Goal: Information Seeking & Learning: Learn about a topic

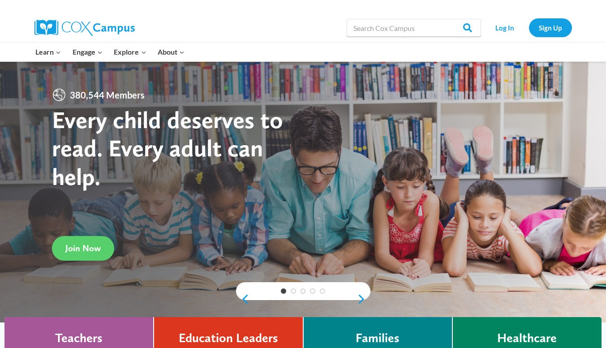
click at [507, 24] on link "Log In" at bounding box center [505, 27] width 39 height 18
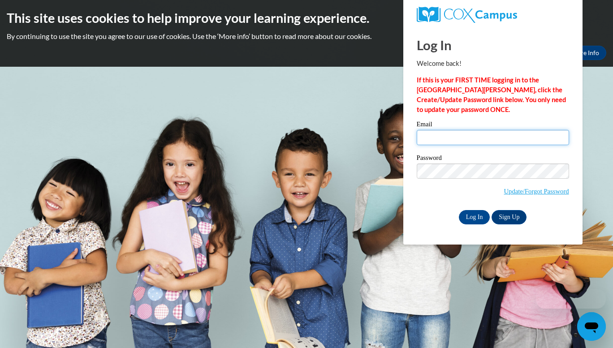
click at [468, 135] on input "Email" at bounding box center [493, 137] width 152 height 15
type input "bwechsler@augusta.edu"
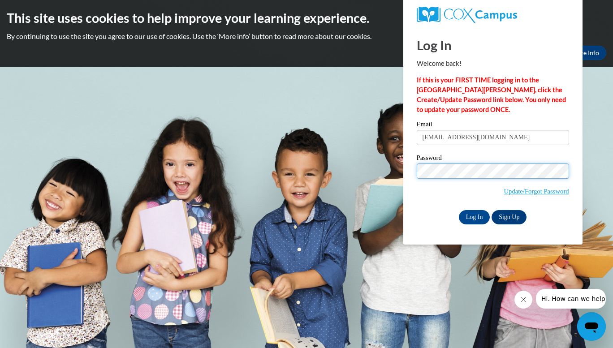
click at [459, 210] on input "Log In" at bounding box center [474, 217] width 31 height 14
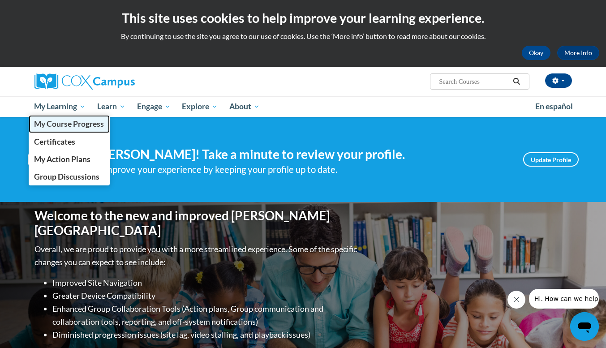
click at [69, 125] on span "My Course Progress" at bounding box center [69, 123] width 70 height 9
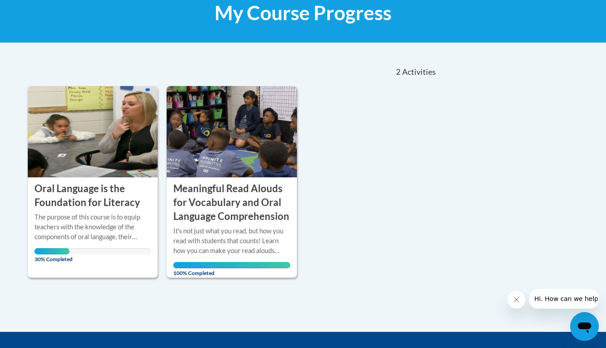
drag, startPoint x: 613, startPoint y: 102, endPoint x: 610, endPoint y: 180, distance: 78.0
click at [606, 180] on html "This site uses cookies to help improve your learning experience. By continuing …" at bounding box center [303, 30] width 606 height 348
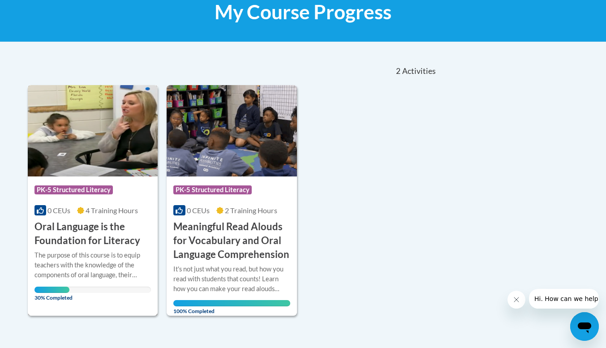
click at [95, 254] on div "The purpose of this course is to equip teachers with the knowledge of the compo…" at bounding box center [93, 266] width 117 height 30
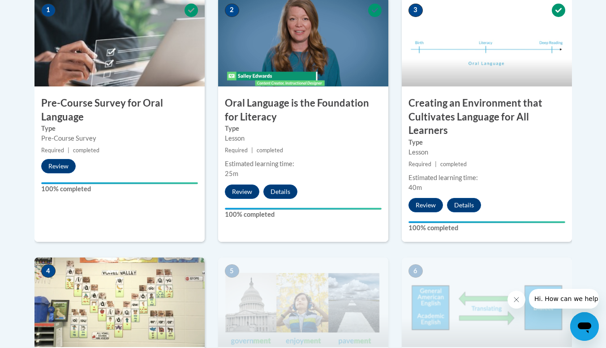
scroll to position [347, 0]
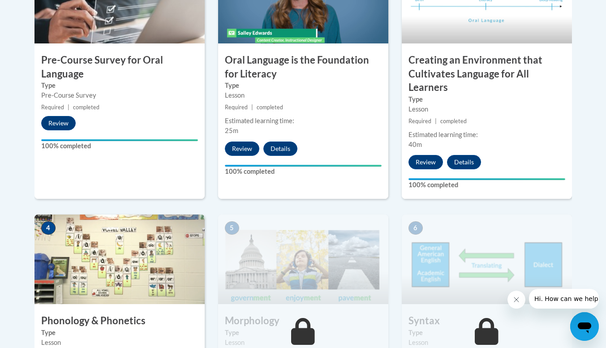
drag, startPoint x: 613, startPoint y: 143, endPoint x: 613, endPoint y: 131, distance: 11.7
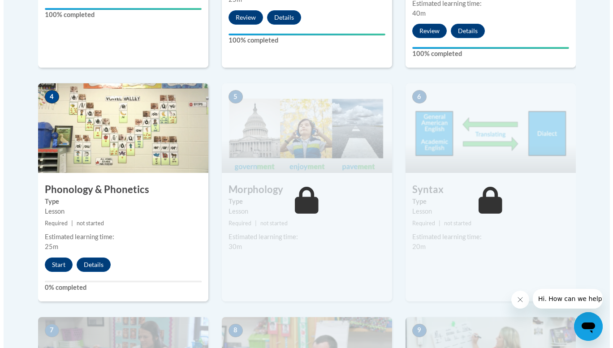
scroll to position [497, 0]
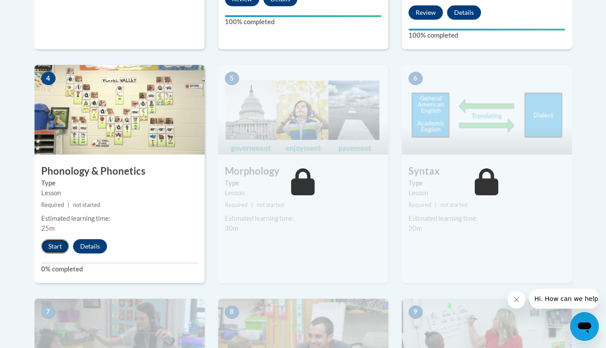
click at [62, 242] on button "Start" at bounding box center [55, 246] width 28 height 14
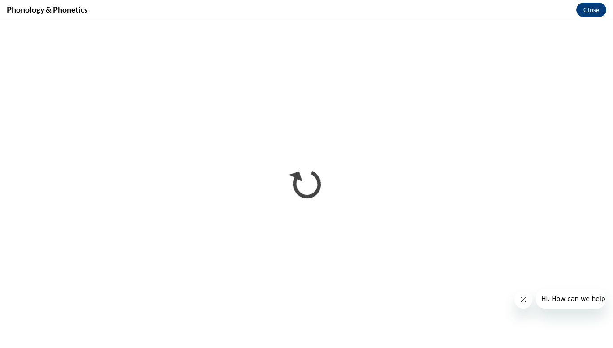
scroll to position [0, 0]
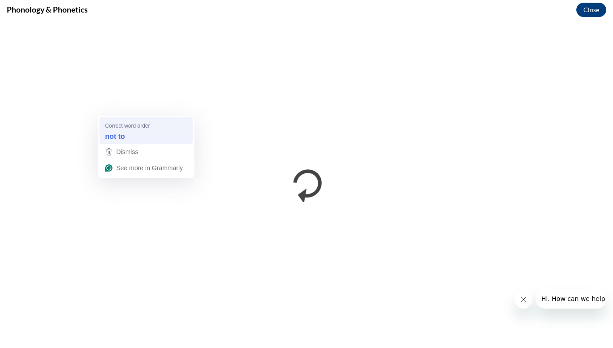
click at [137, 127] on span "Correct word order" at bounding box center [127, 125] width 45 height 9
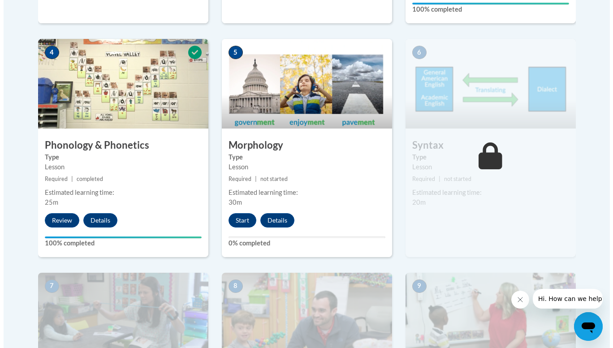
scroll to position [527, 0]
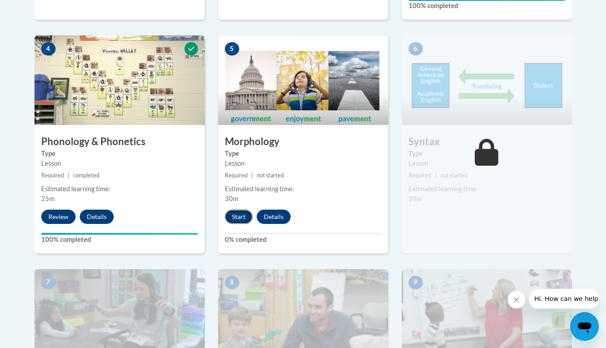
click at [239, 216] on button "Start" at bounding box center [239, 217] width 28 height 14
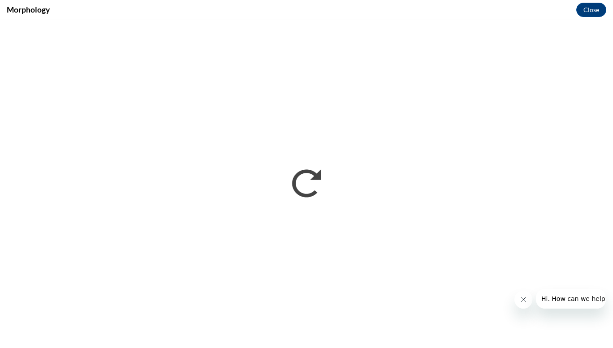
scroll to position [0, 0]
